Goal: Transaction & Acquisition: Obtain resource

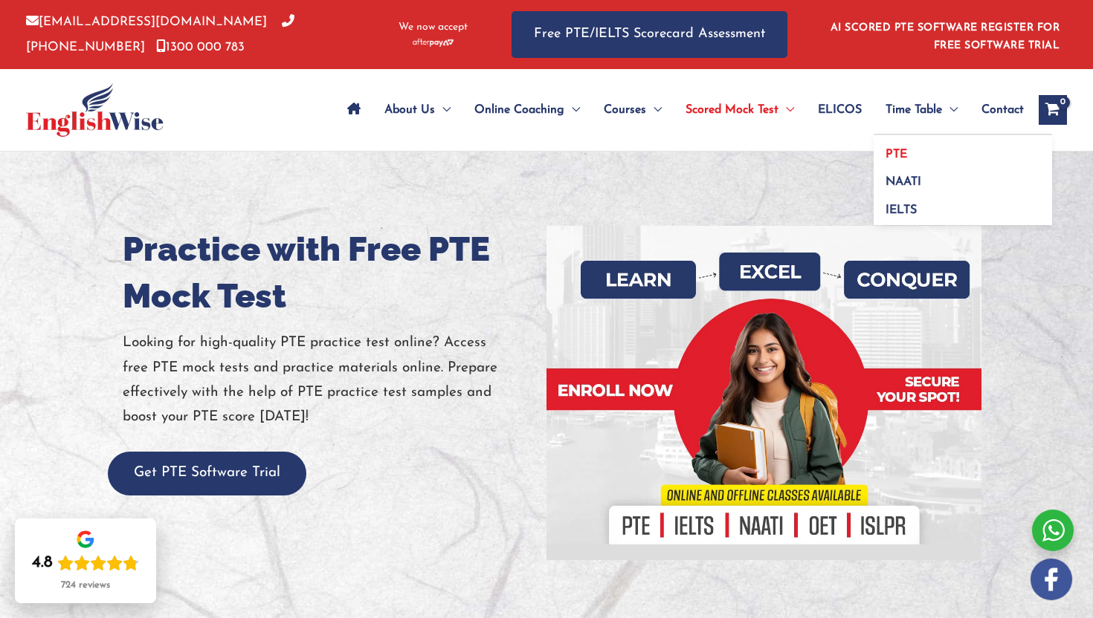
click at [882, 149] on link "PTE" at bounding box center [962, 149] width 178 height 28
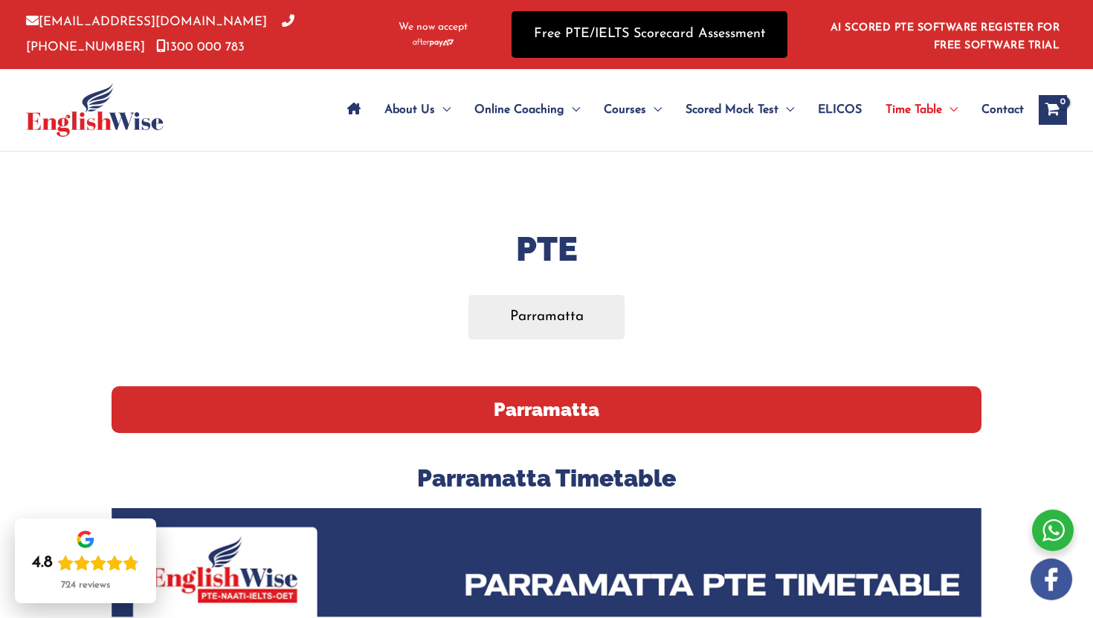
click at [576, 45] on link "Free PTE/IELTS Scorecard Assessment" at bounding box center [649, 34] width 276 height 47
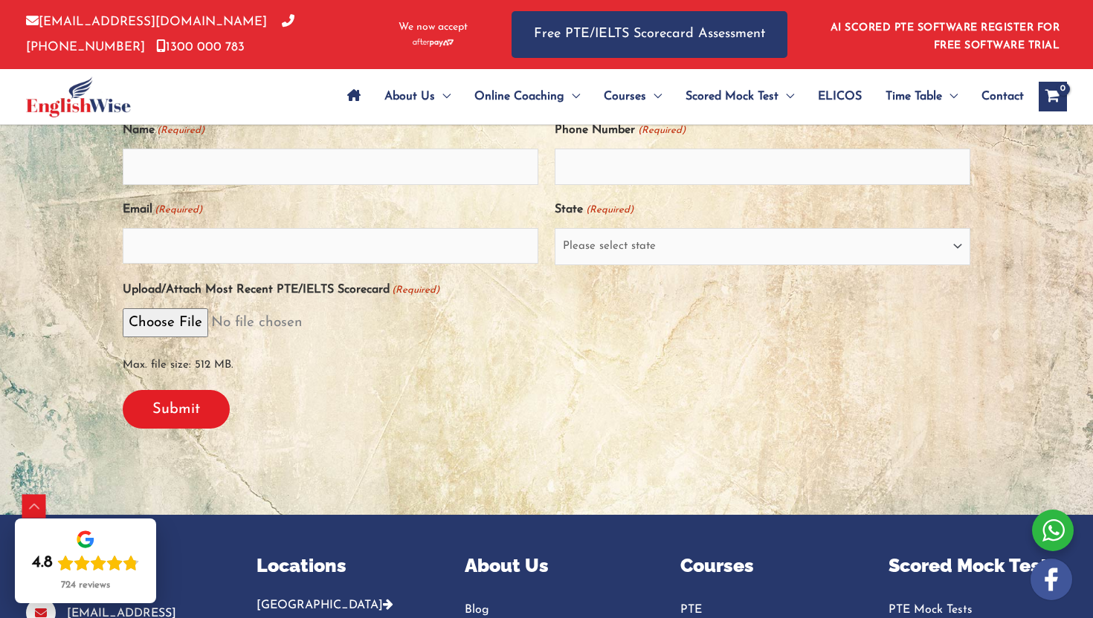
click at [599, 279] on div "Upload/Attach Most Recent PTE/IELTS Scorecard (Required) Max. file size: 512 MB." at bounding box center [546, 327] width 847 height 101
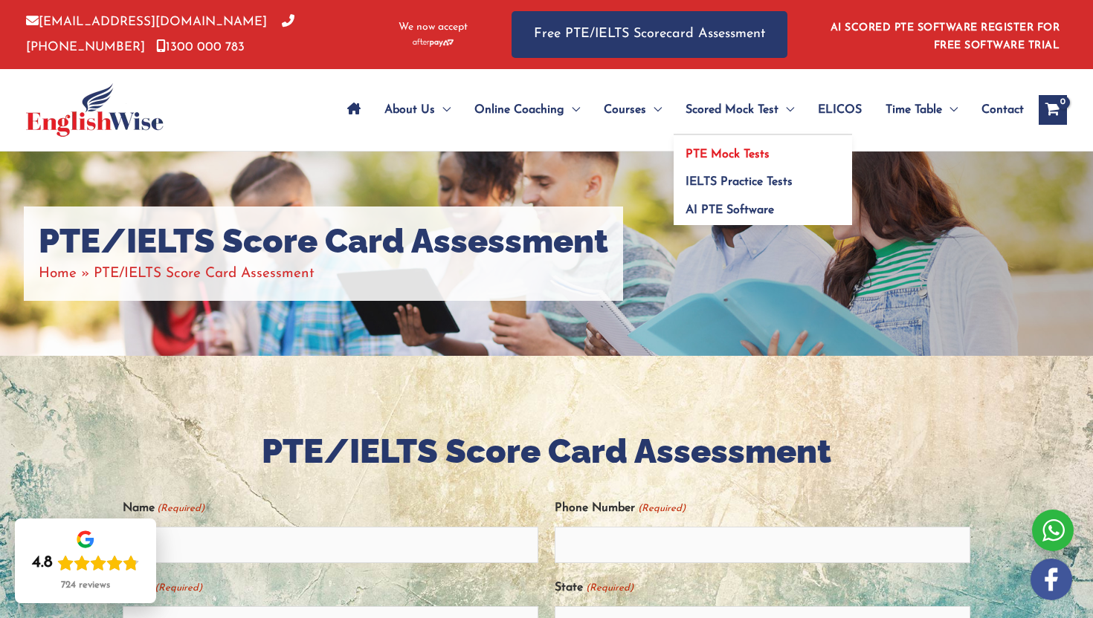
click at [718, 158] on span "PTE Mock Tests" at bounding box center [727, 155] width 84 height 12
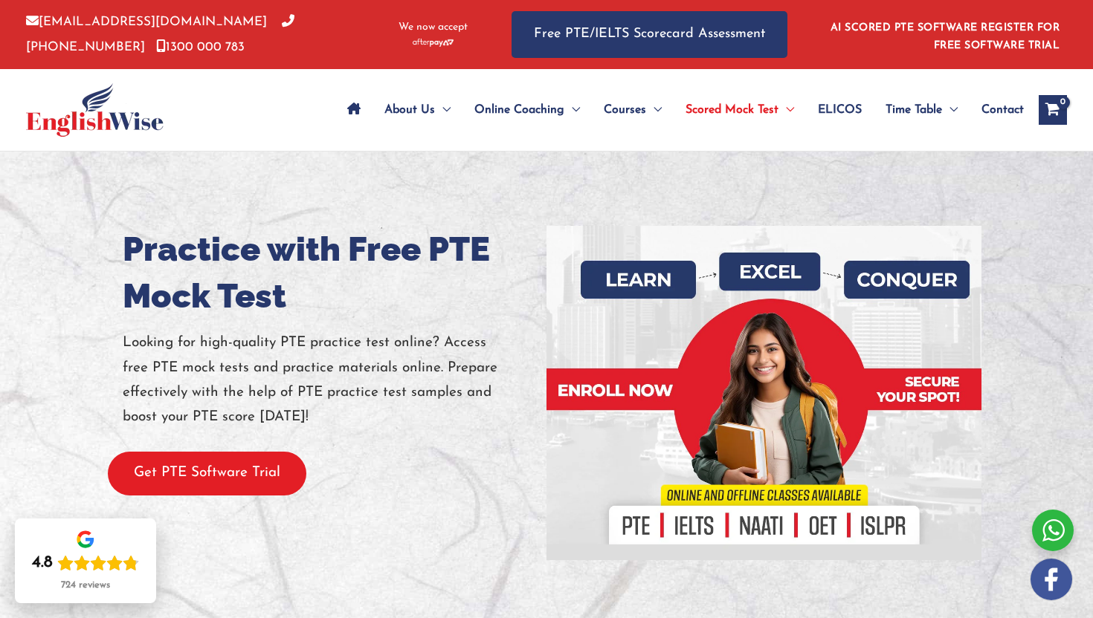
click at [282, 488] on button "Get PTE Software Trial" at bounding box center [207, 474] width 198 height 44
